Goal: Information Seeking & Learning: Learn about a topic

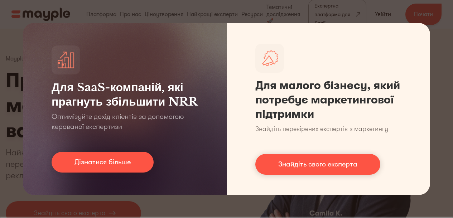
click at [444, 27] on div "Для SaaS-компаній, які прагнуть збільшити NRR Оптимізуйте дохід клієнтів за доп…" at bounding box center [226, 109] width 453 height 218
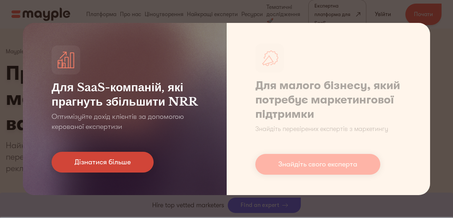
scroll to position [165, 0]
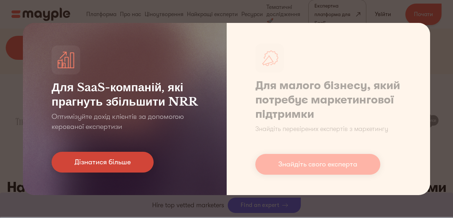
click at [121, 160] on font "Дізнатися більше" at bounding box center [103, 162] width 56 height 8
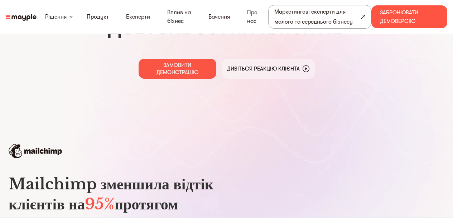
scroll to position [76, 0]
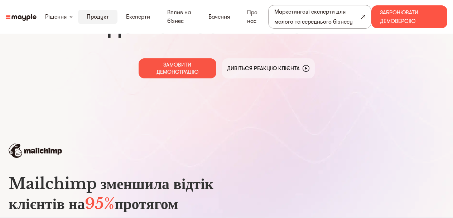
click at [102, 16] on font "Продукт" at bounding box center [98, 17] width 22 height 6
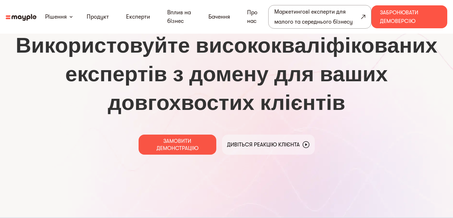
click at [202, 71] on font "Використовуйте висококваліфікованих експертів з домену для ваших довгохвостих к…" at bounding box center [227, 74] width 422 height 84
click at [98, 15] on font "Продукт" at bounding box center [98, 17] width 22 height 6
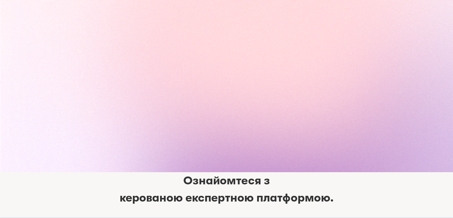
scroll to position [3158, 0]
